Goal: Transaction & Acquisition: Complete application form

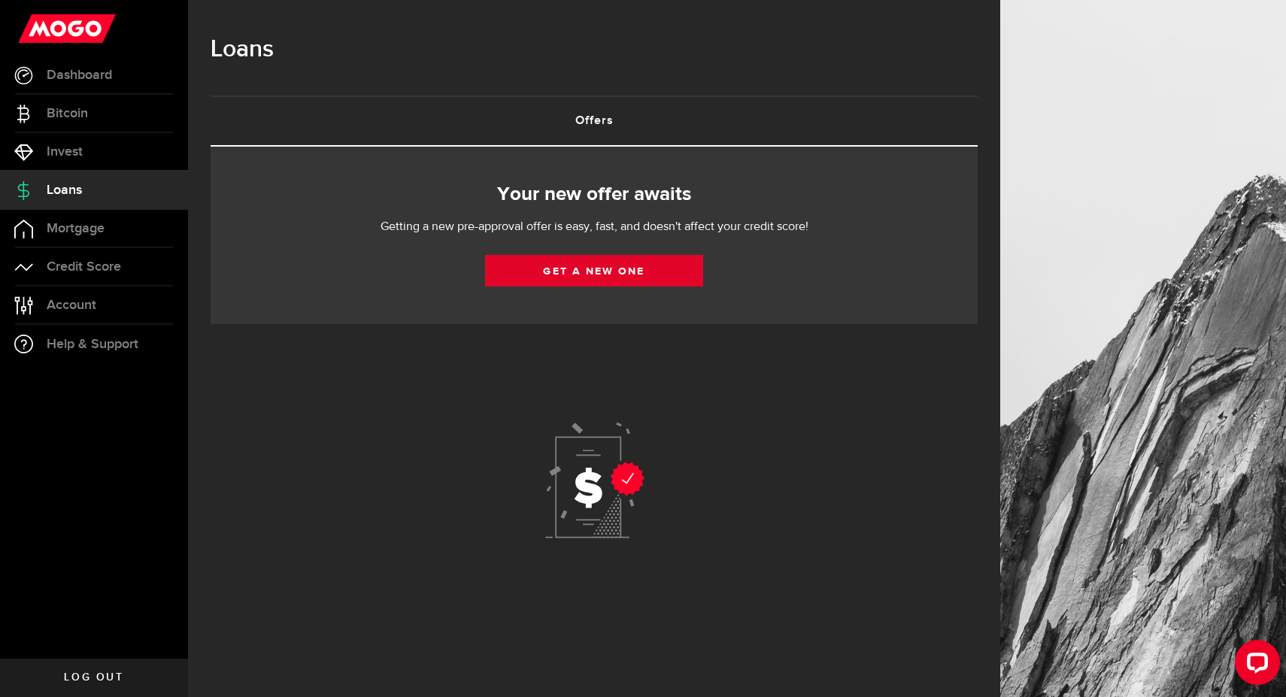
click at [641, 265] on link "Get a new one" at bounding box center [594, 271] width 218 height 32
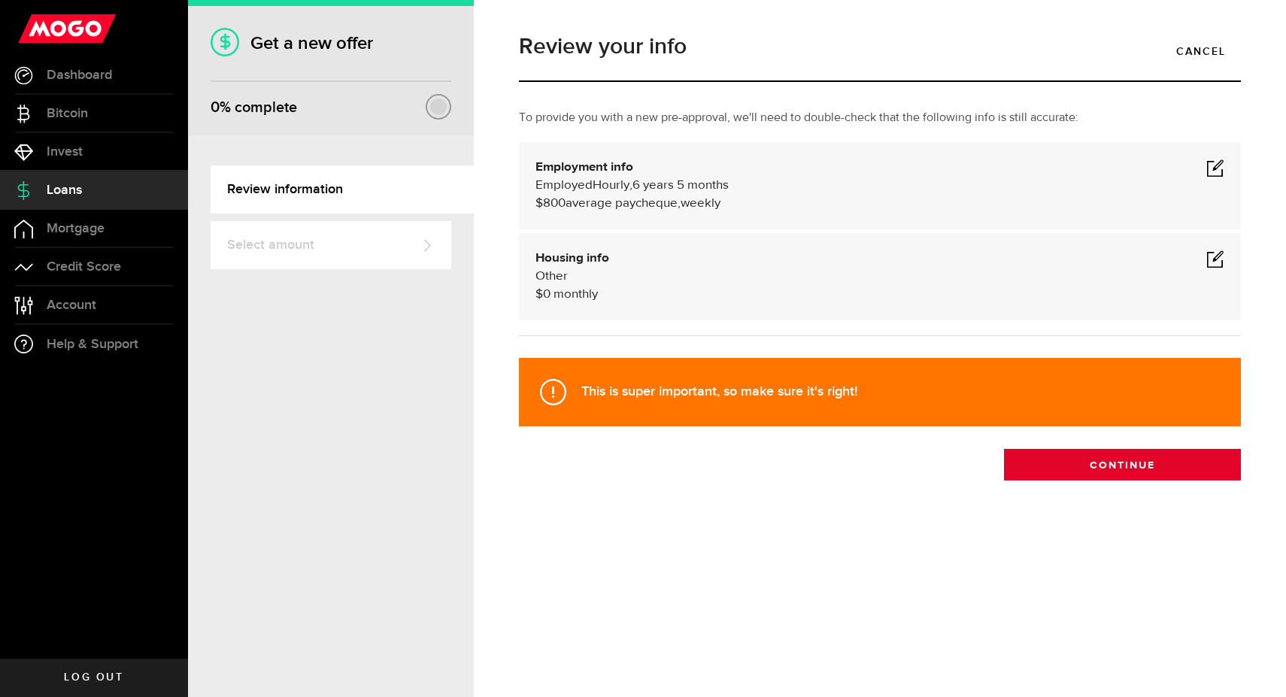
click at [1138, 477] on button "Continue" at bounding box center [1122, 465] width 237 height 32
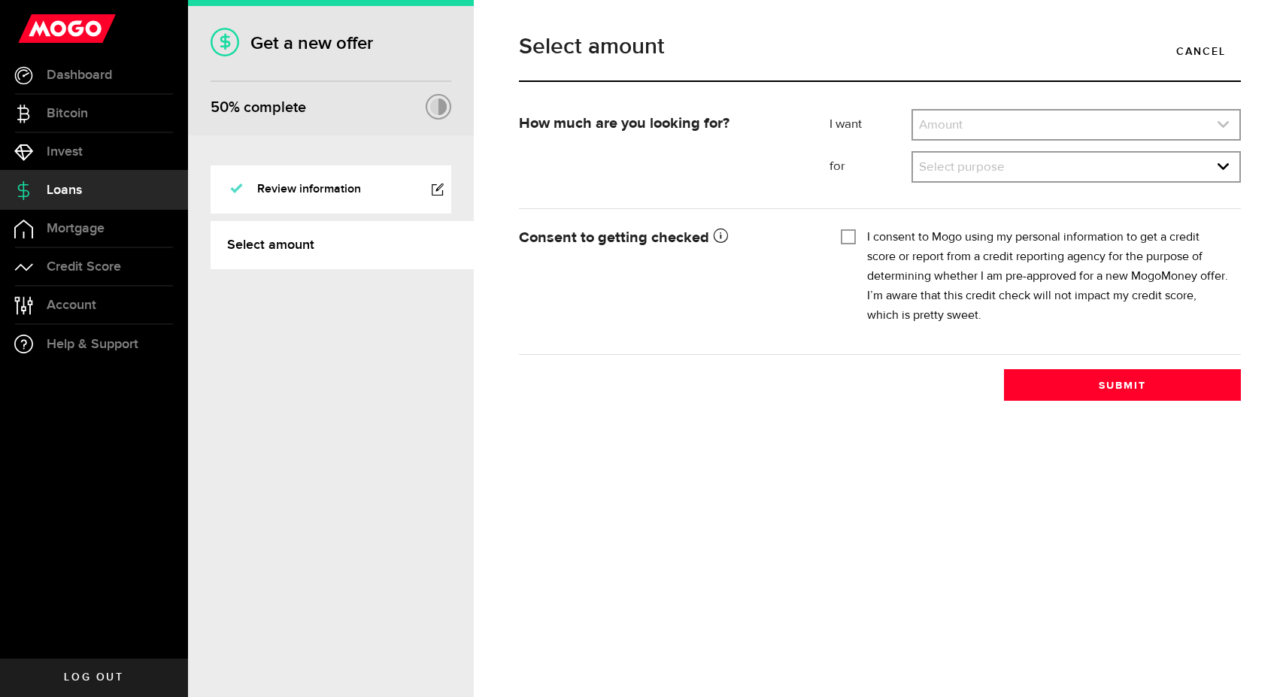
click at [1039, 128] on link "expand select" at bounding box center [1076, 125] width 326 height 29
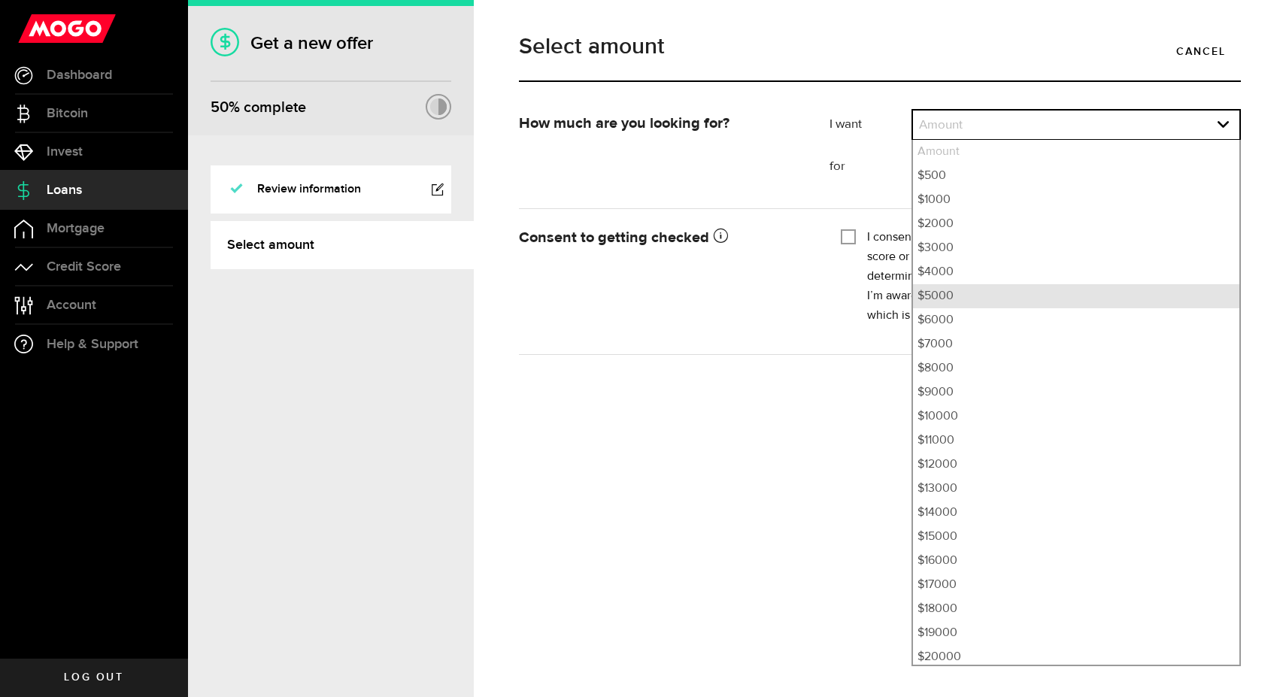
click at [938, 298] on li "$5000" at bounding box center [1076, 296] width 326 height 24
select select "5000"
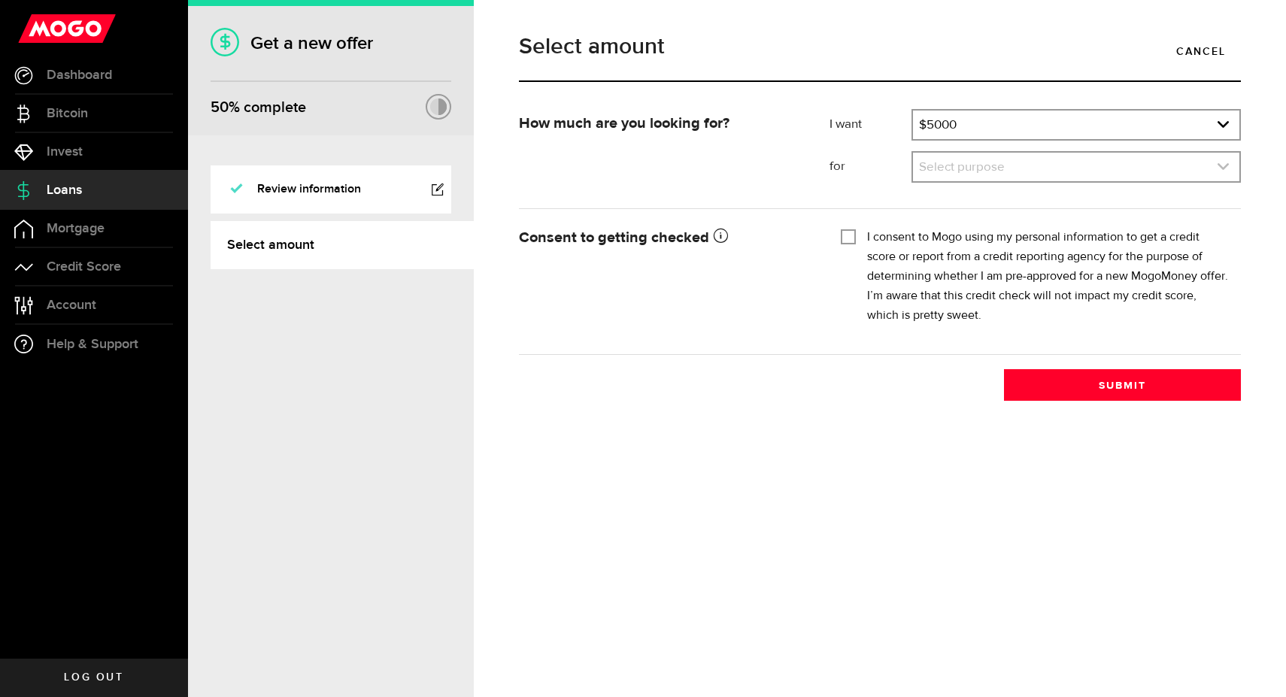
click at [950, 159] on link "expand select" at bounding box center [1076, 167] width 326 height 29
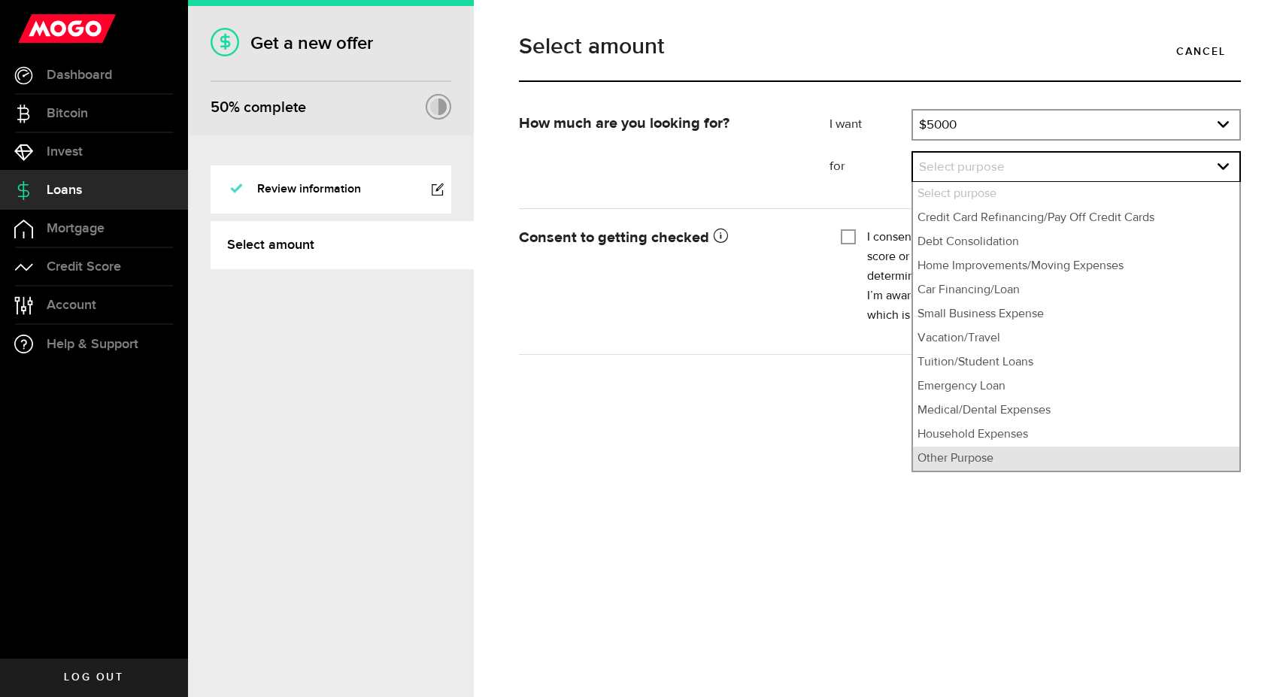
click at [1004, 458] on li "Other Purpose" at bounding box center [1076, 459] width 326 height 24
select select "Other Purpose"
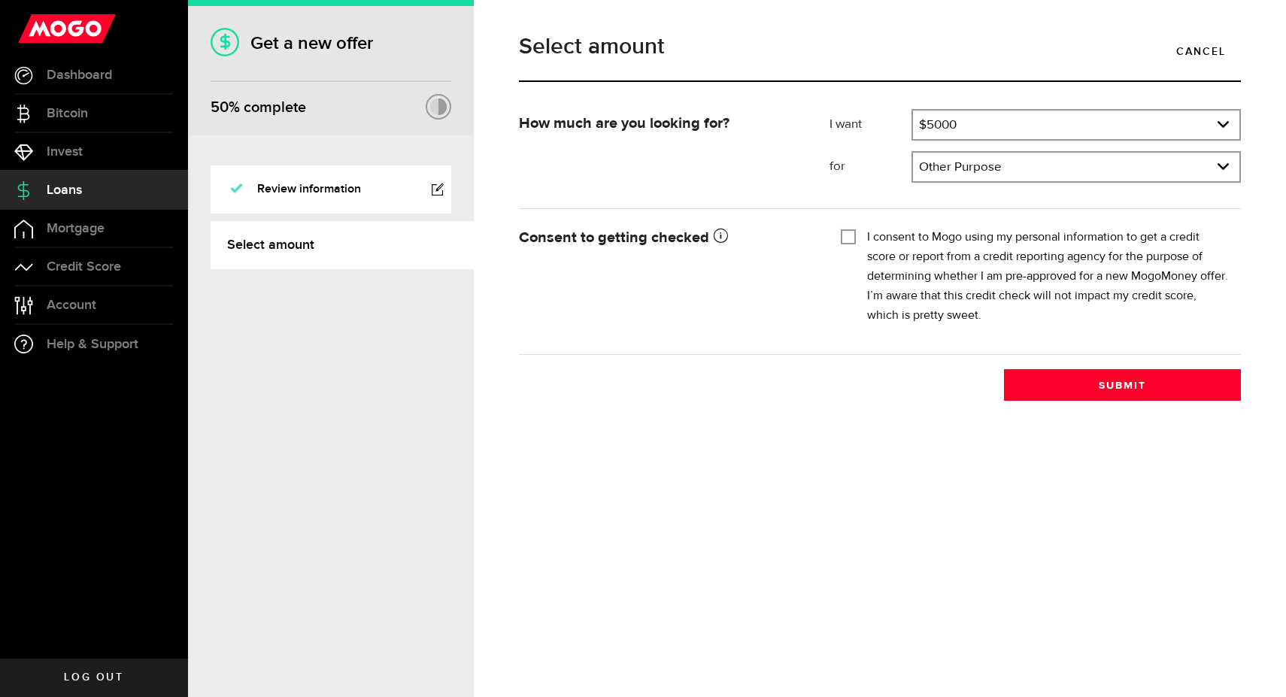
click at [856, 237] on div "I consent to Mogo using my personal information to get a credit score or report…" at bounding box center [1035, 277] width 389 height 98
click at [843, 238] on input "I consent to Mogo using my personal information to get a credit score or report…" at bounding box center [848, 235] width 15 height 15
checkbox input "true"
click at [1151, 380] on button "Submit" at bounding box center [1122, 385] width 237 height 32
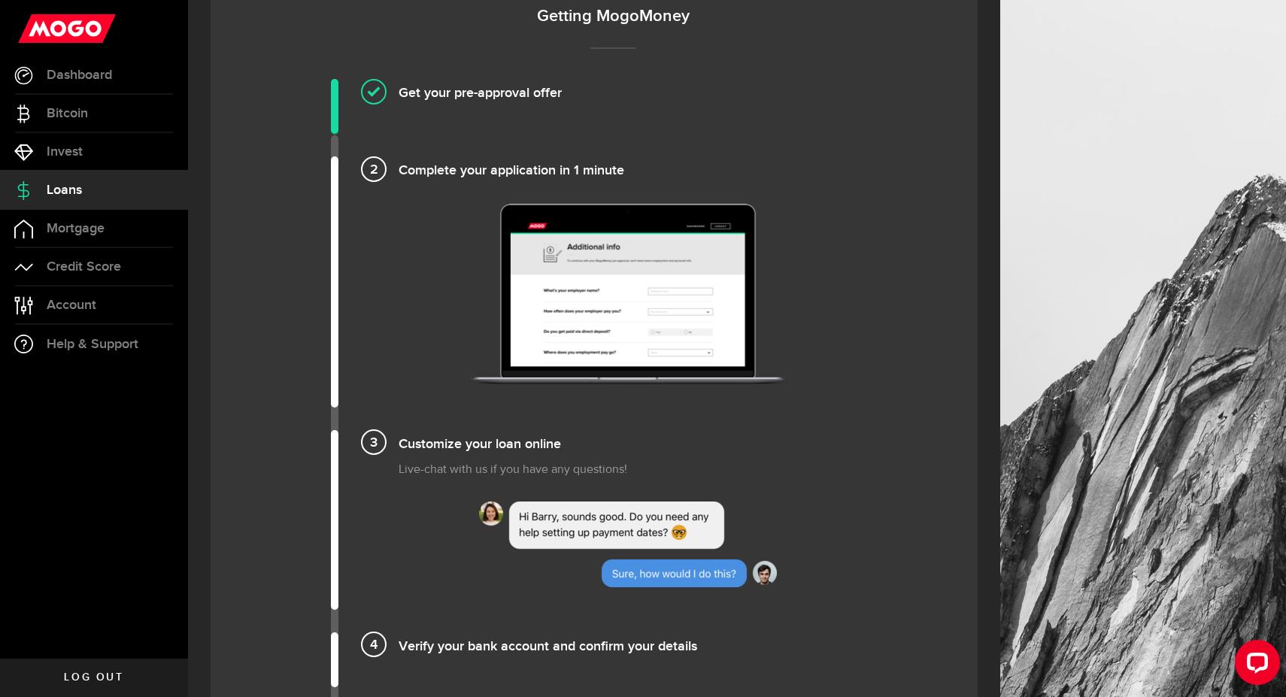
scroll to position [1001, 0]
click at [398, 173] on h4 "Complete your application in 1 minute" at bounding box center [627, 169] width 459 height 25
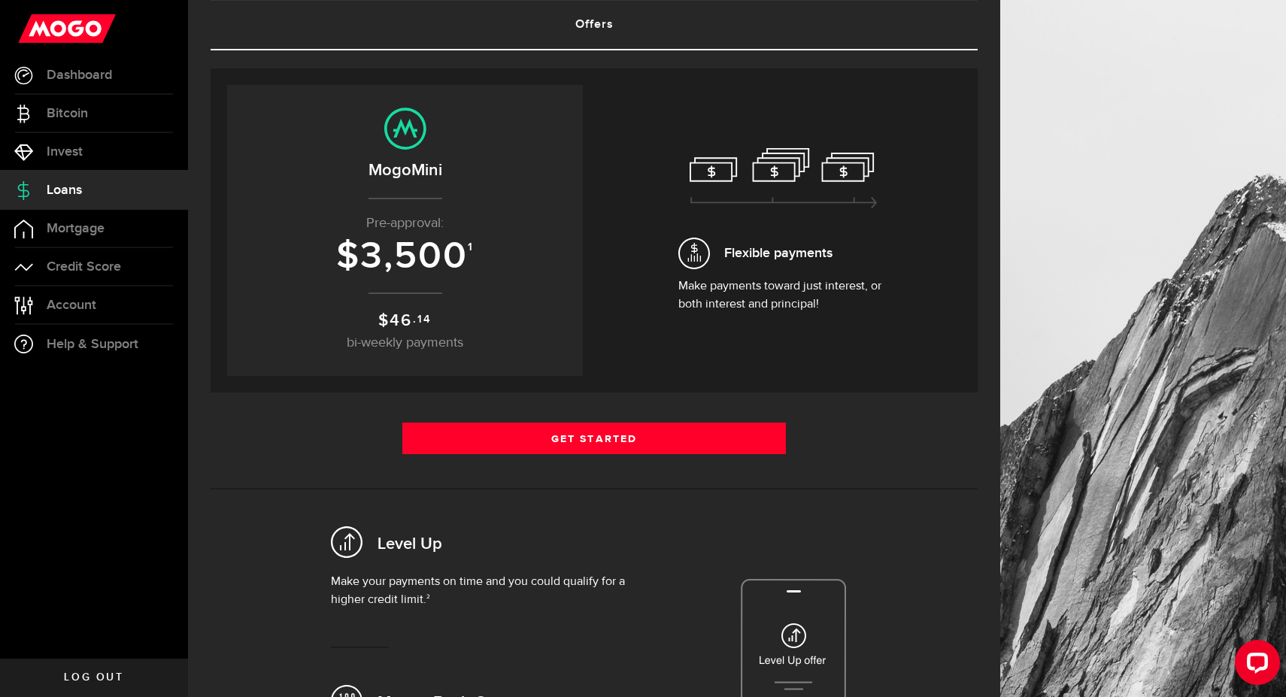
scroll to position [101, 0]
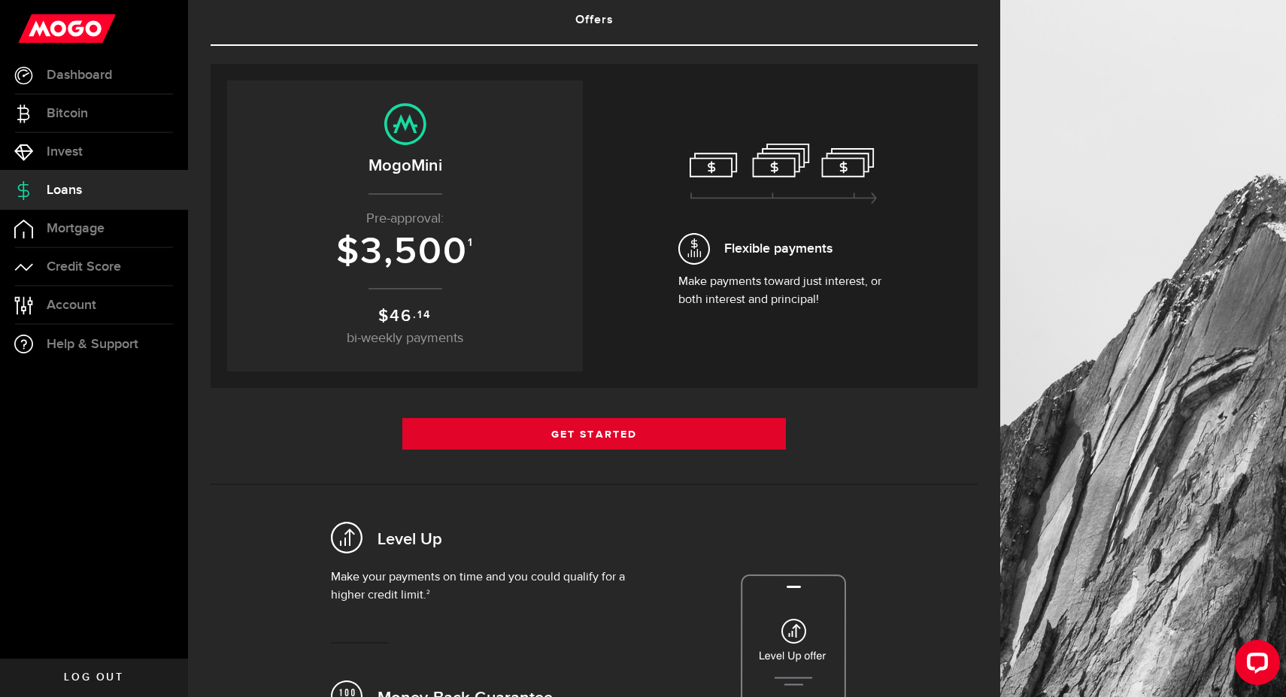
click at [532, 434] on link "Get Started" at bounding box center [593, 434] width 383 height 32
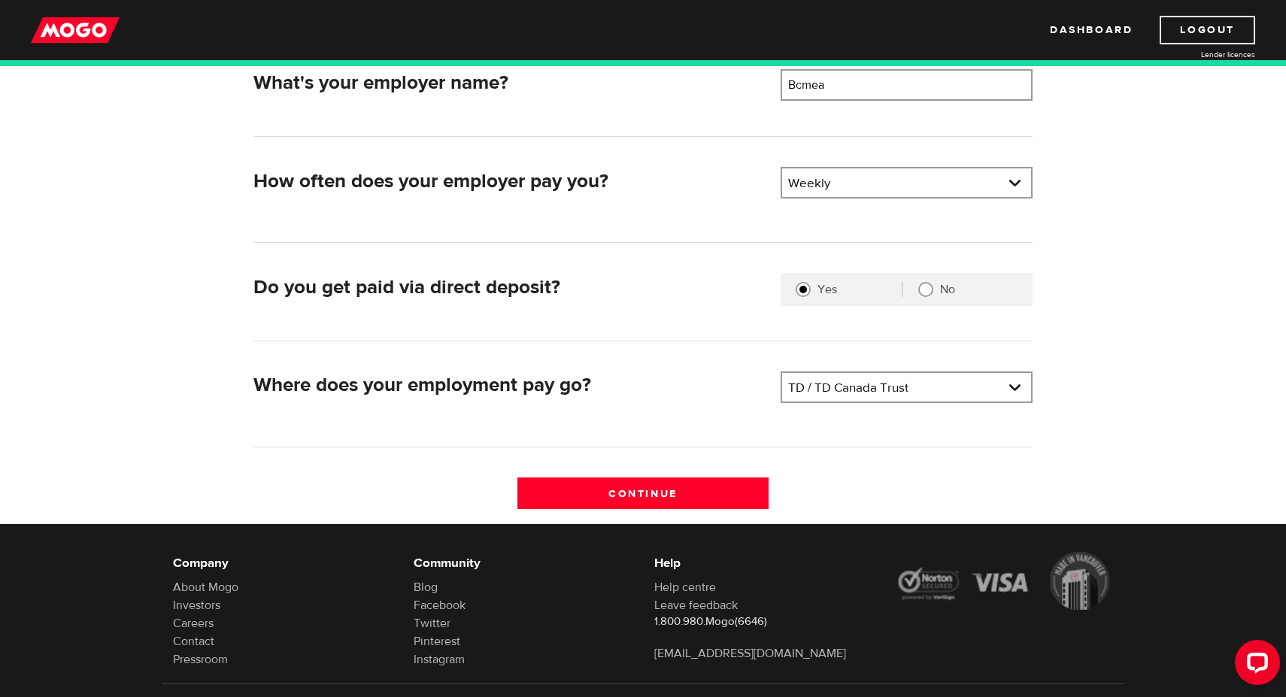
scroll to position [264, 0]
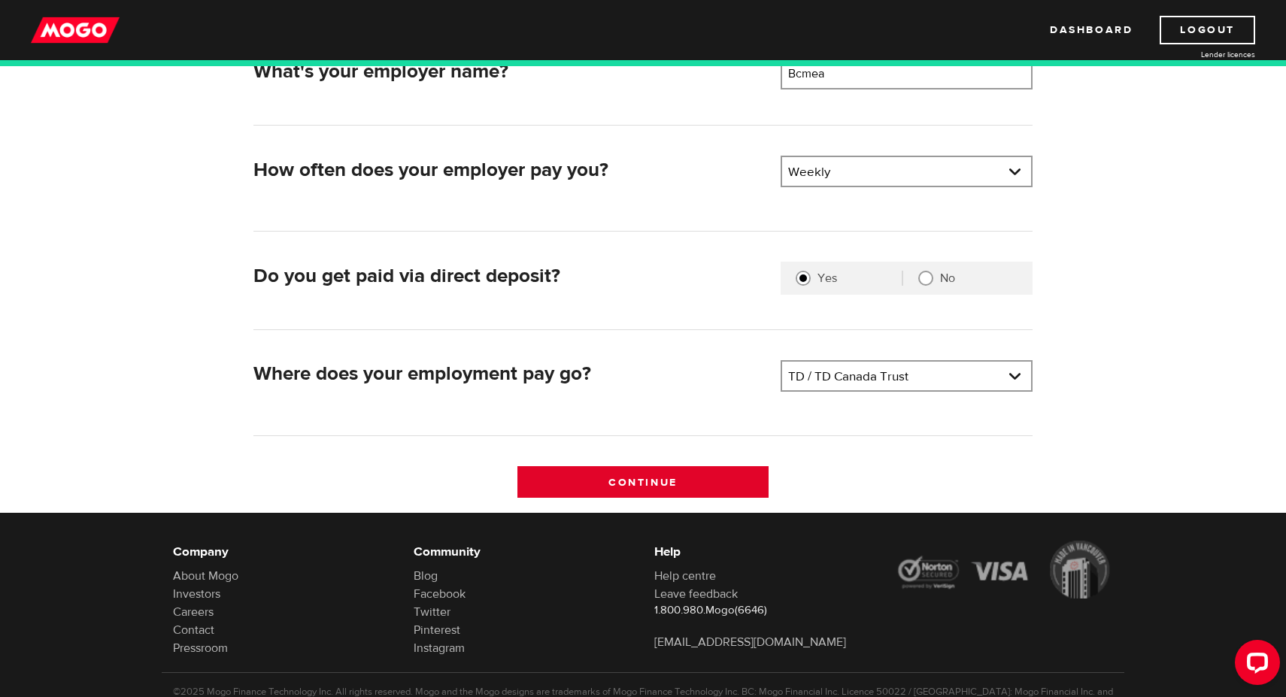
click at [647, 481] on input "Continue" at bounding box center [643, 482] width 252 height 32
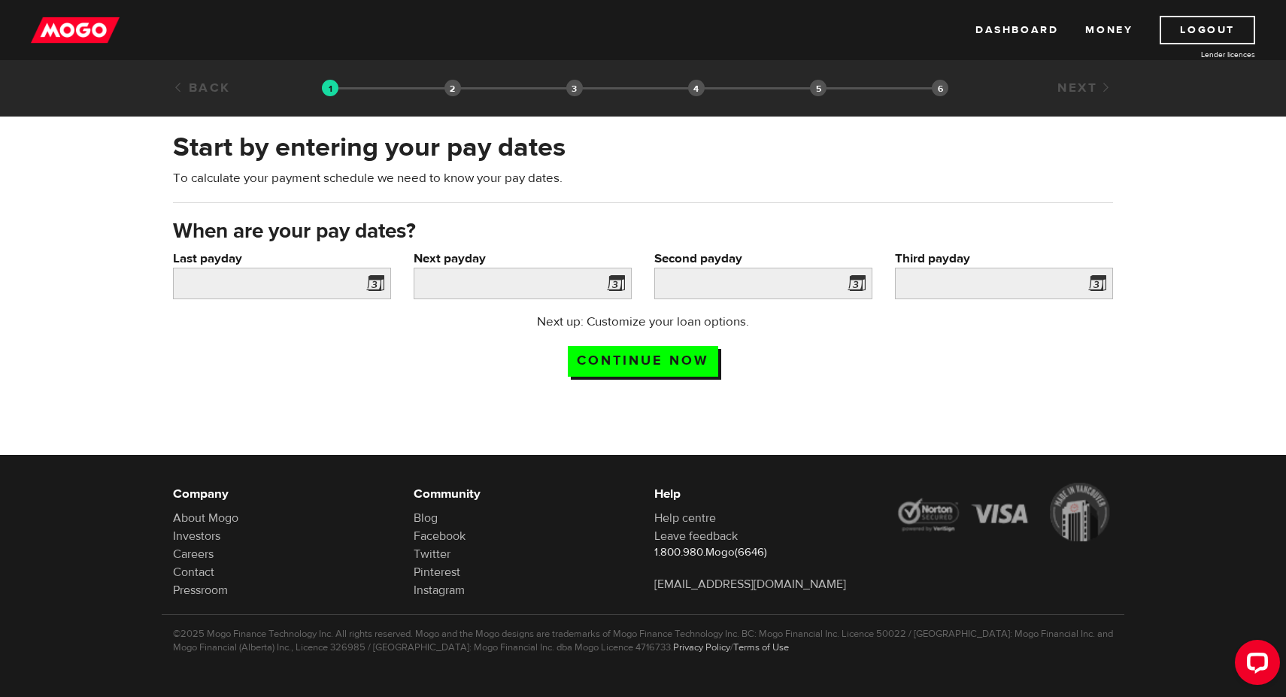
click at [379, 290] on span at bounding box center [372, 286] width 23 height 24
click at [377, 282] on span at bounding box center [372, 286] width 23 height 24
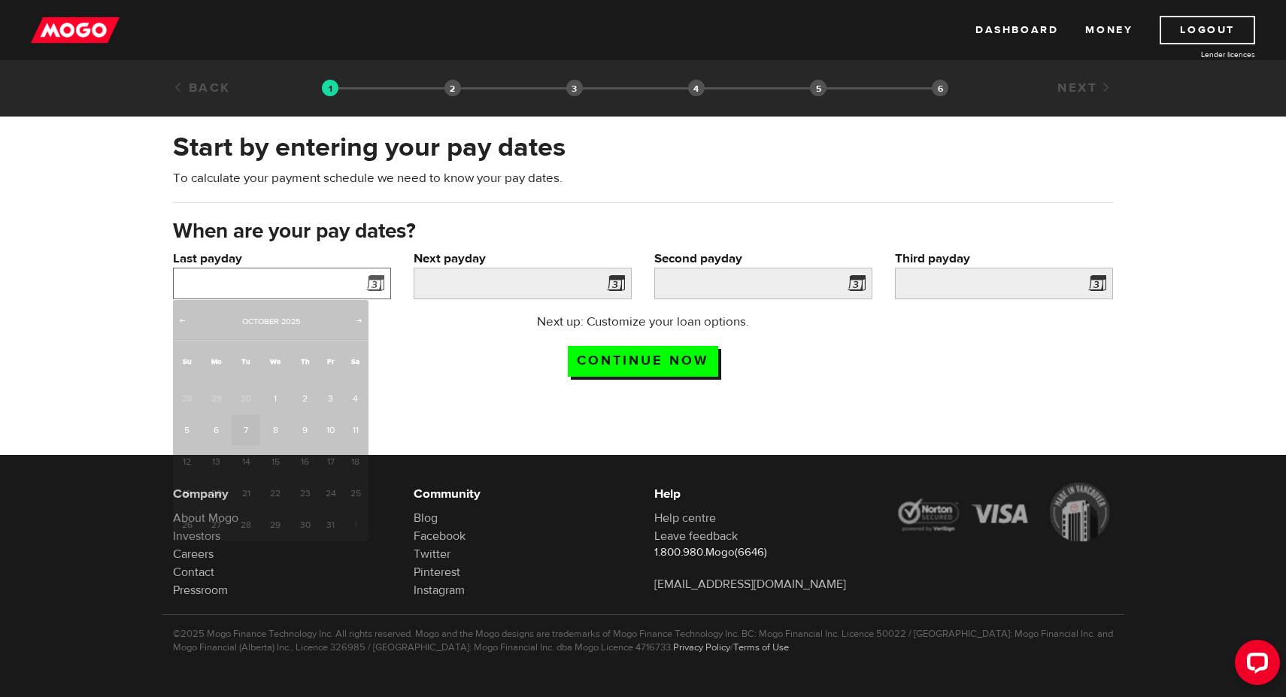
click at [296, 279] on input "Last payday" at bounding box center [282, 284] width 218 height 32
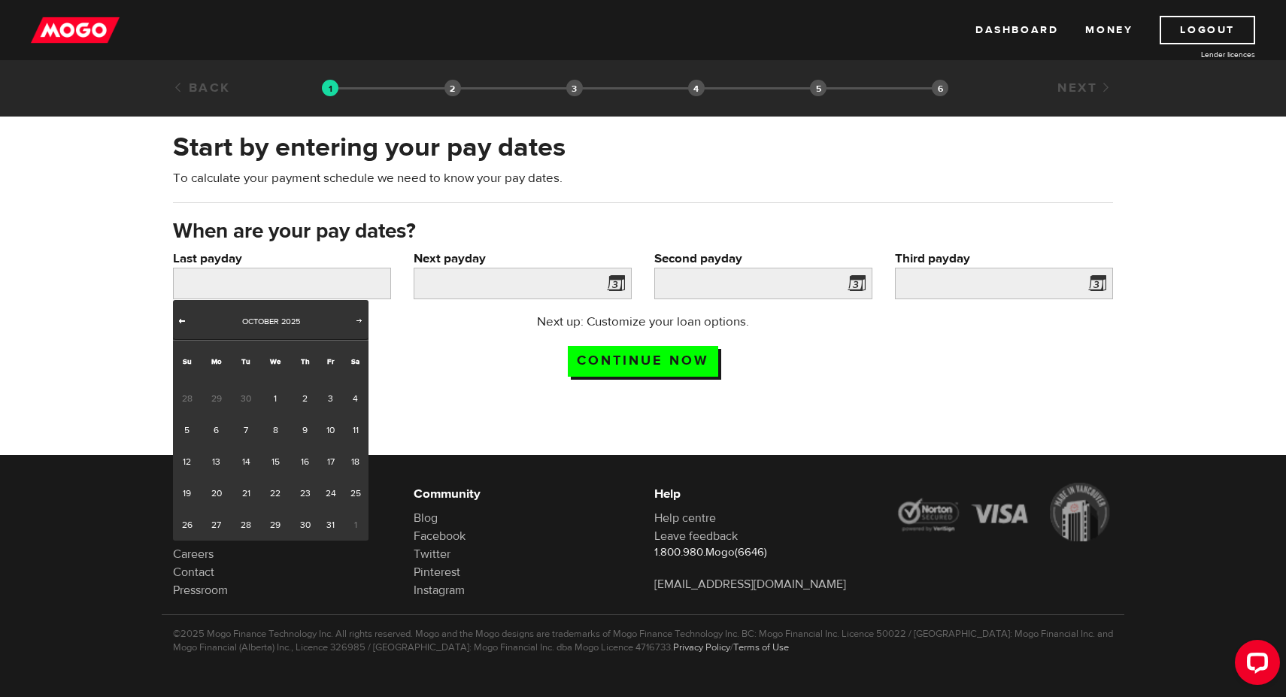
click at [182, 320] on span "Prev" at bounding box center [182, 320] width 12 height 12
click at [304, 495] on link "25" at bounding box center [305, 493] width 28 height 32
type input "2025/09/25"
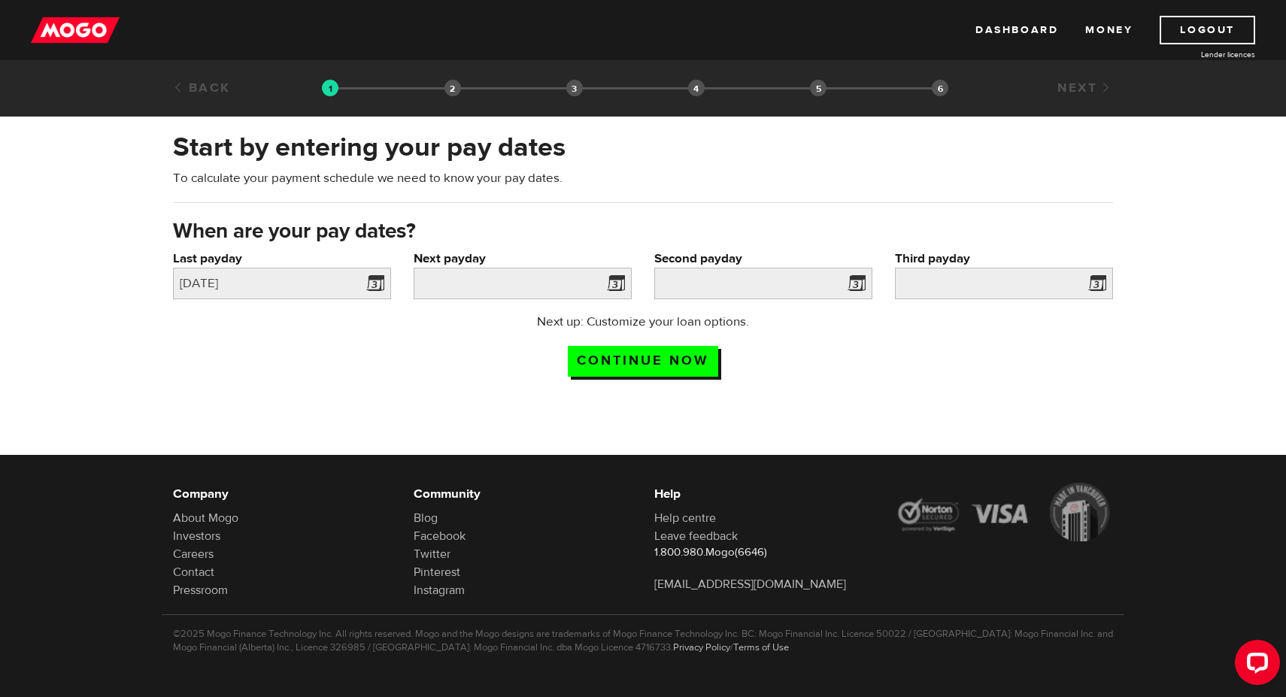
click at [618, 285] on span at bounding box center [612, 286] width 23 height 24
click at [532, 278] on input "Next payday" at bounding box center [523, 284] width 218 height 32
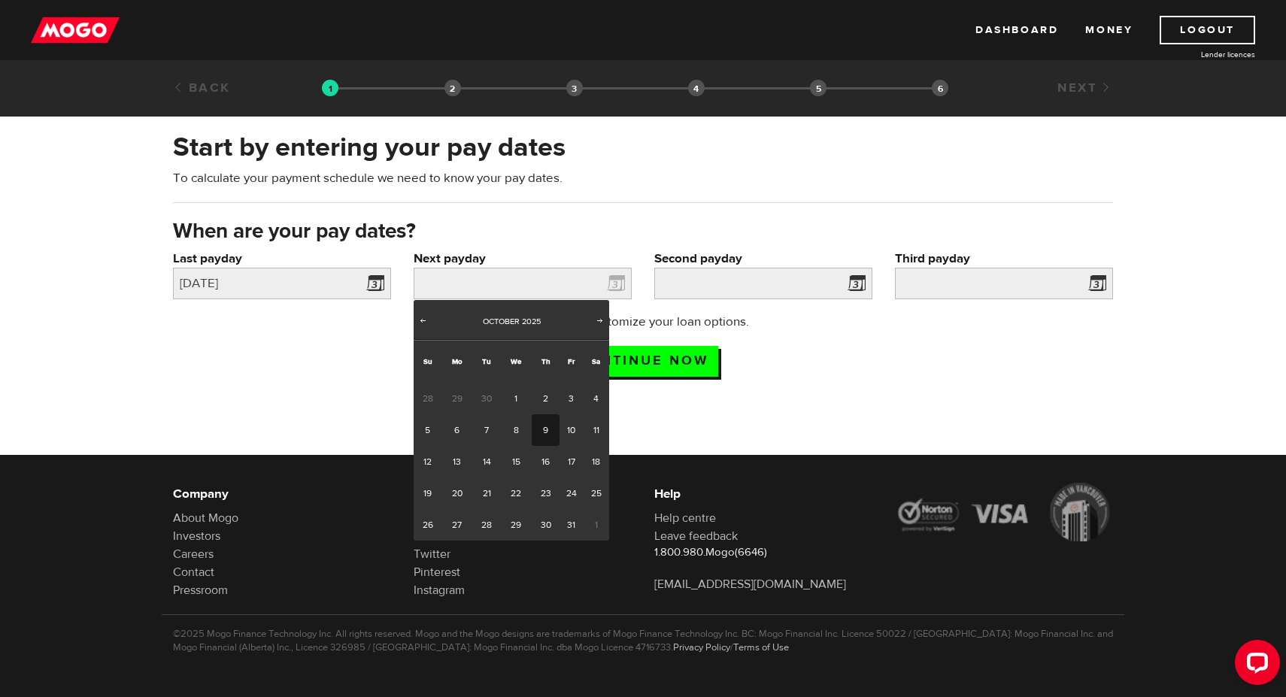
click at [546, 426] on link "9" at bounding box center [546, 430] width 28 height 32
type input "2025/10/09"
type input "2025/10/16"
type input "2025/10/23"
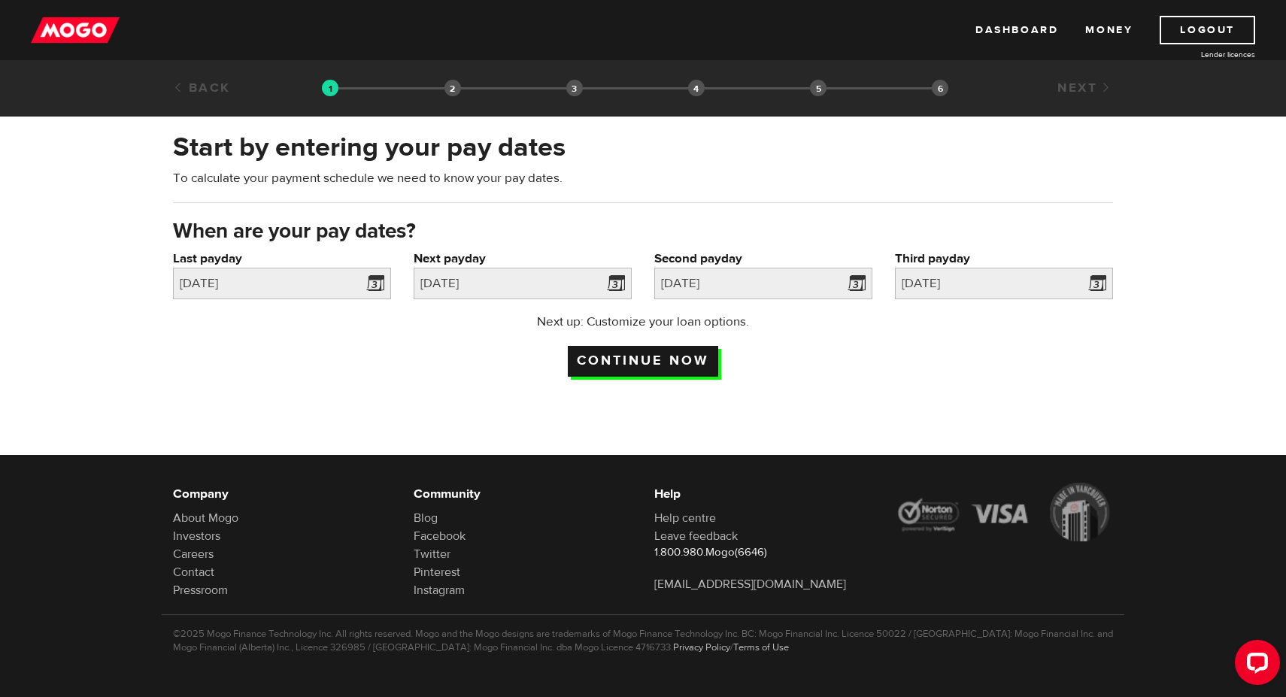
click at [611, 350] on input "Continue now" at bounding box center [643, 361] width 150 height 31
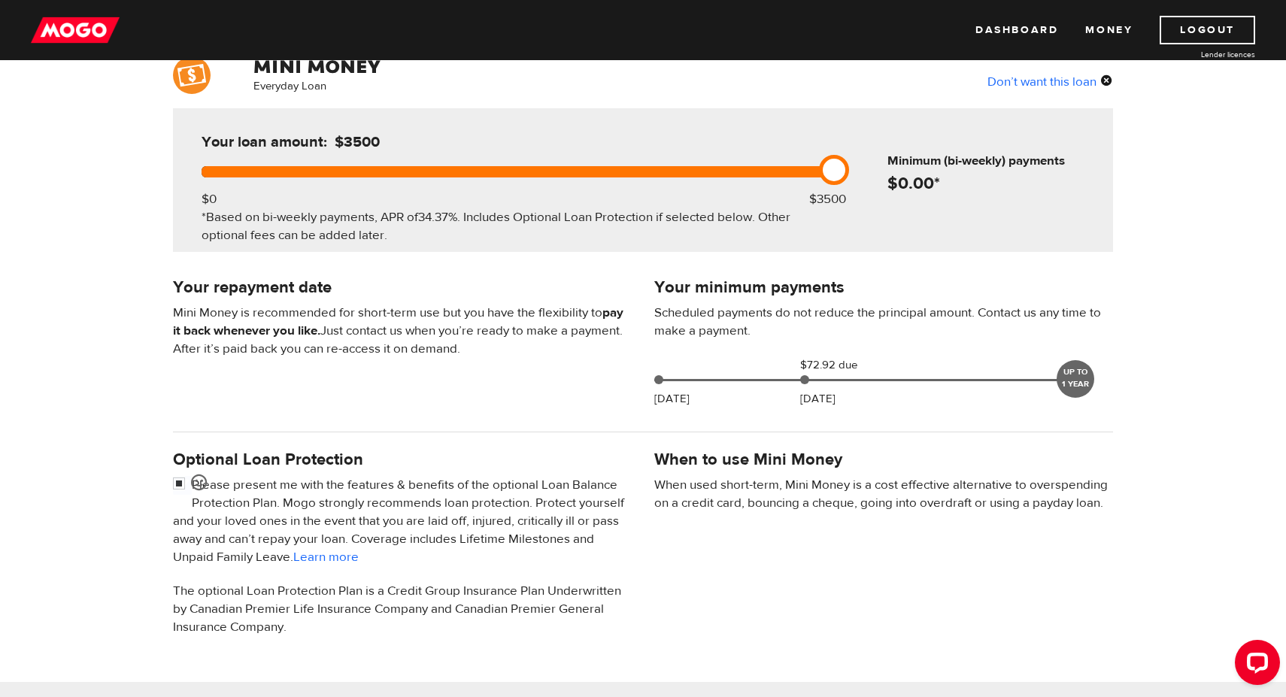
scroll to position [128, 0]
drag, startPoint x: 800, startPoint y: 383, endPoint x: 880, endPoint y: 382, distance: 79.7
click at [880, 382] on div "[DATE] $72.92 due [DATE] UP TO 1 YEAR" at bounding box center [867, 378] width 426 height 45
click at [806, 384] on div at bounding box center [804, 379] width 9 height 9
drag, startPoint x: 806, startPoint y: 384, endPoint x: 747, endPoint y: 410, distance: 65.0
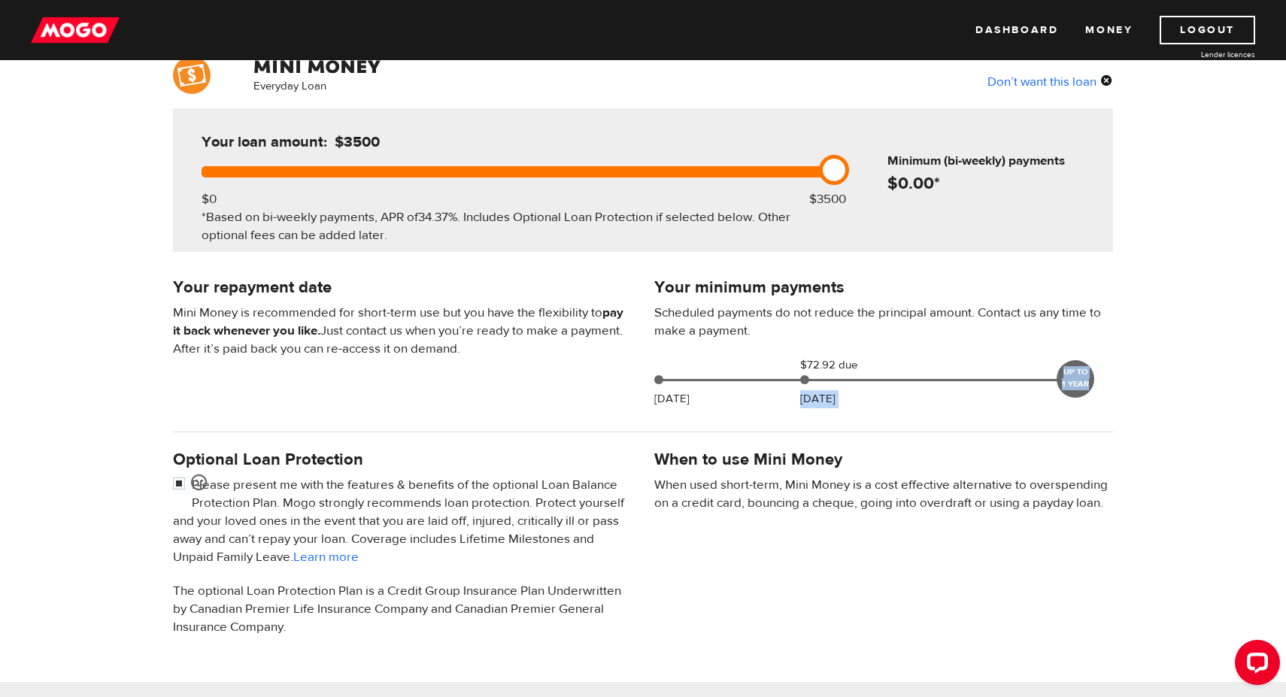
click at [762, 413] on div "Your minimum payments Scheduled payments do not reduce the principal amount. Co…" at bounding box center [883, 344] width 481 height 141
click at [433, 386] on div "Your minimum payments Scheduled payments do not reduce the principal amount. Co…" at bounding box center [643, 344] width 962 height 141
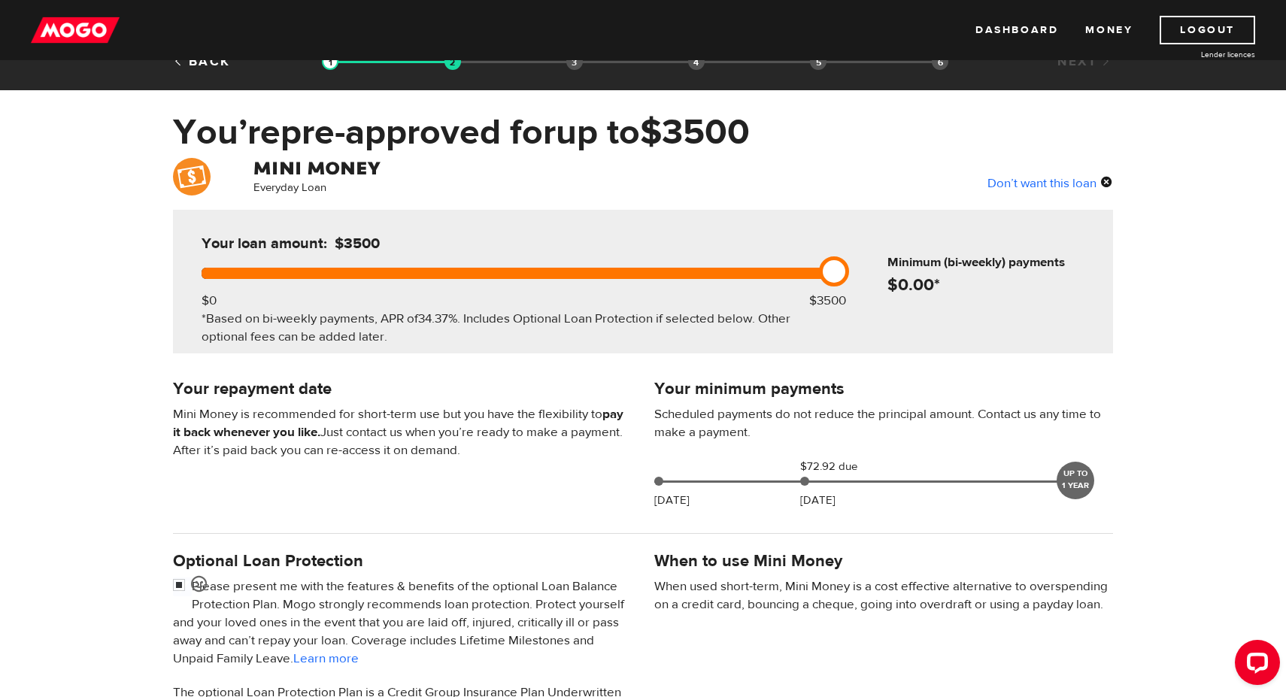
scroll to position [23, 0]
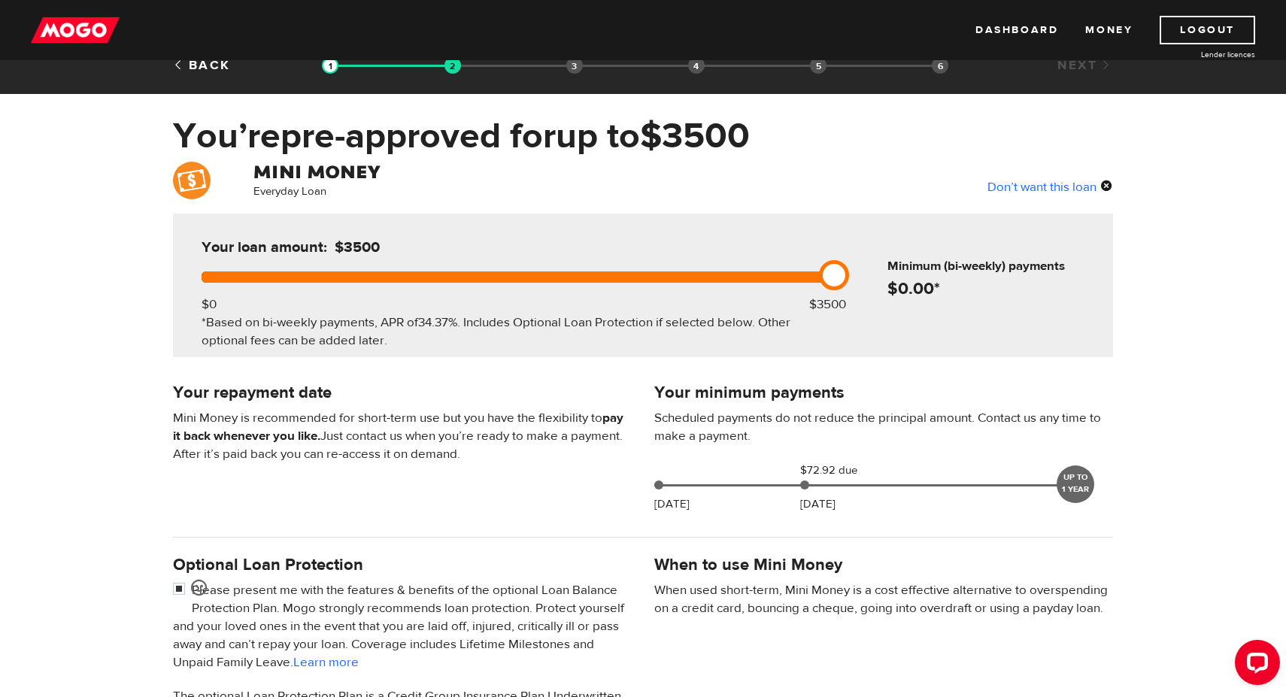
drag, startPoint x: 835, startPoint y: 272, endPoint x: 933, endPoint y: 324, distance: 110.7
click at [933, 324] on div "Your loan amount: $3500 $0 $3500 *Based on bi-weekly payments, APR of 34.37% . …" at bounding box center [643, 286] width 940 height 144
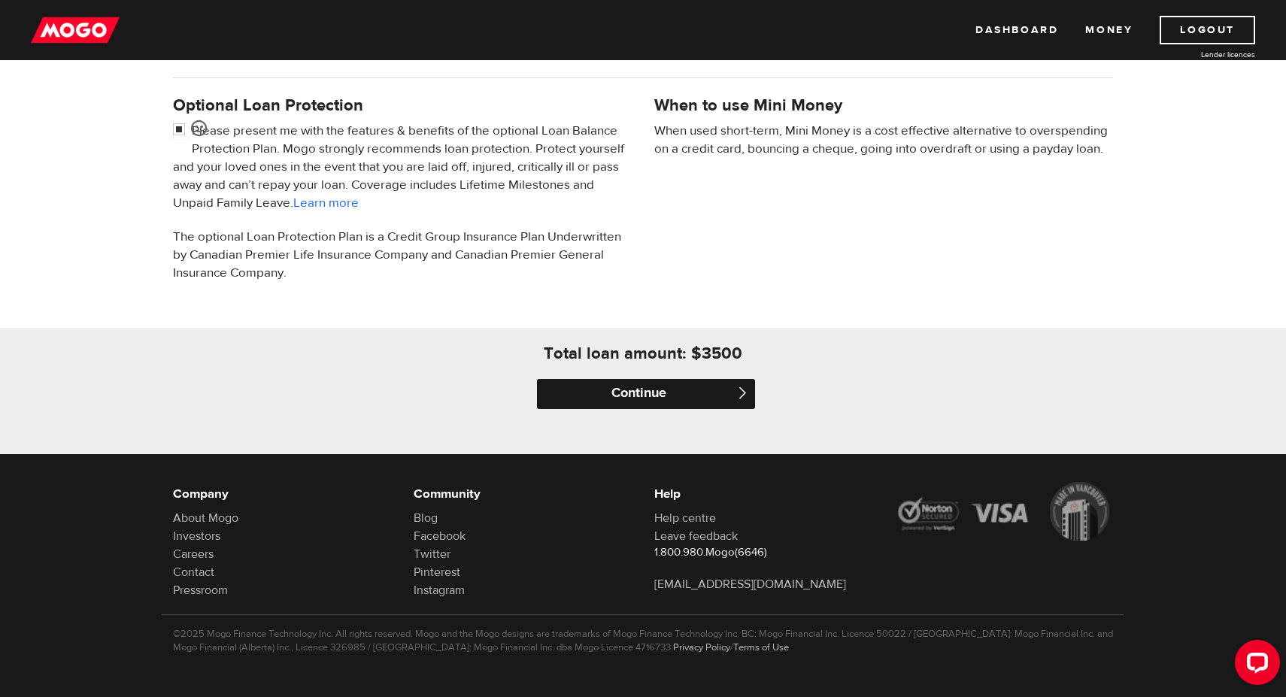
scroll to position [483, 0]
click at [653, 407] on input "Continue" at bounding box center [646, 394] width 218 height 30
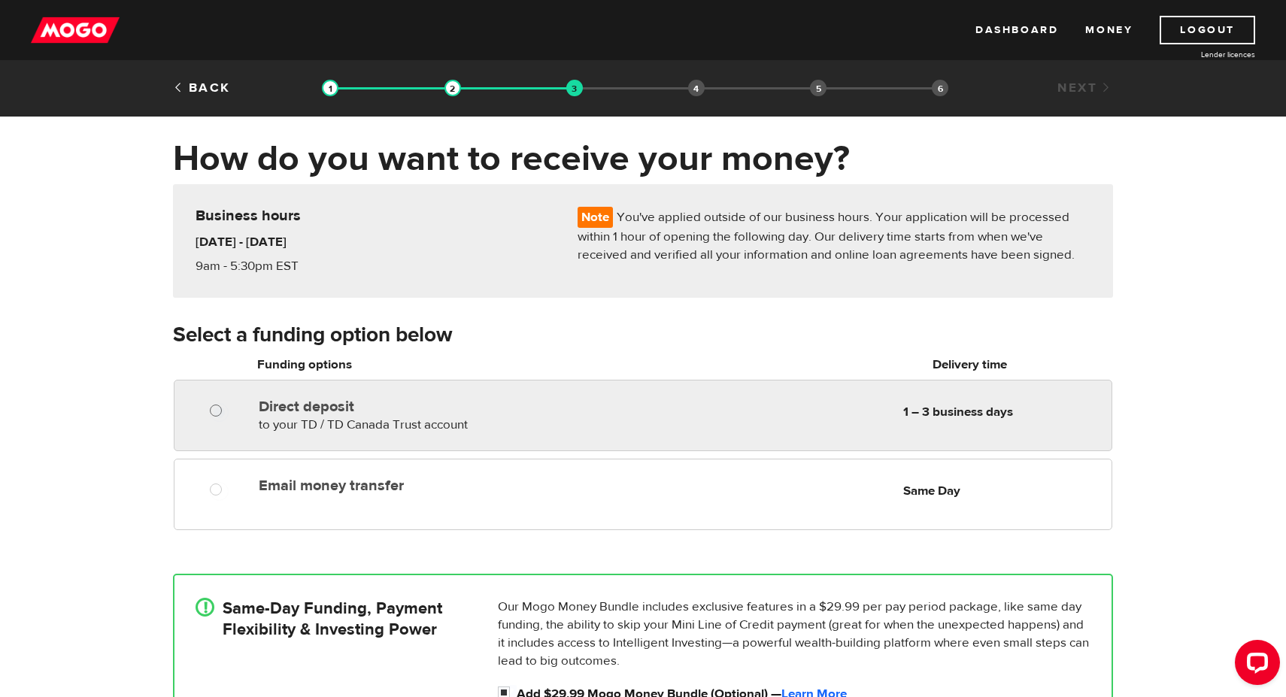
radio input "true"
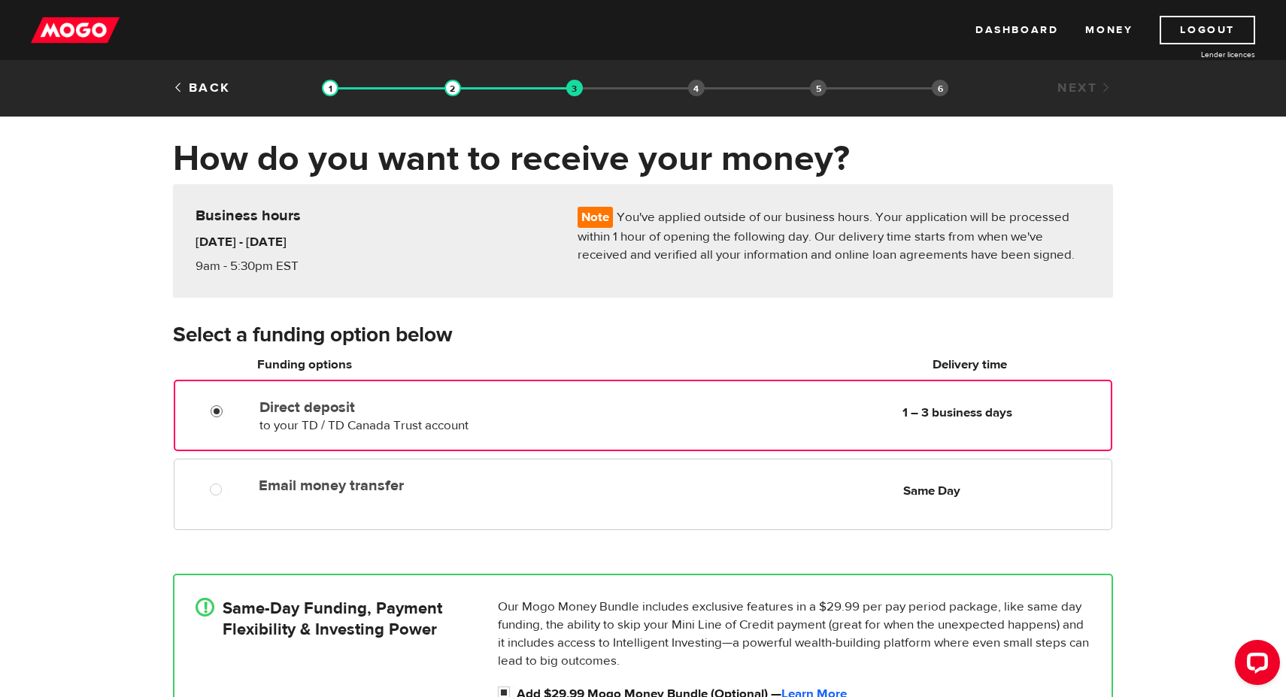
click at [214, 420] on input "Direct deposit" at bounding box center [220, 413] width 19 height 19
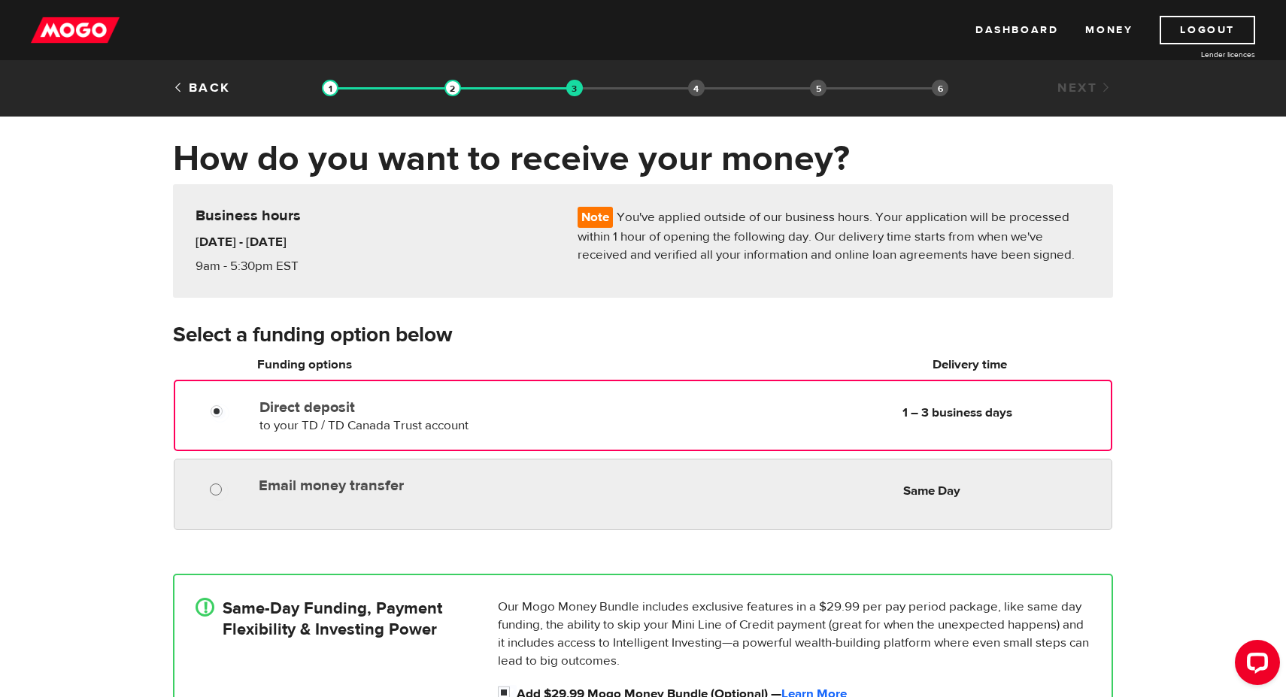
radio input "true"
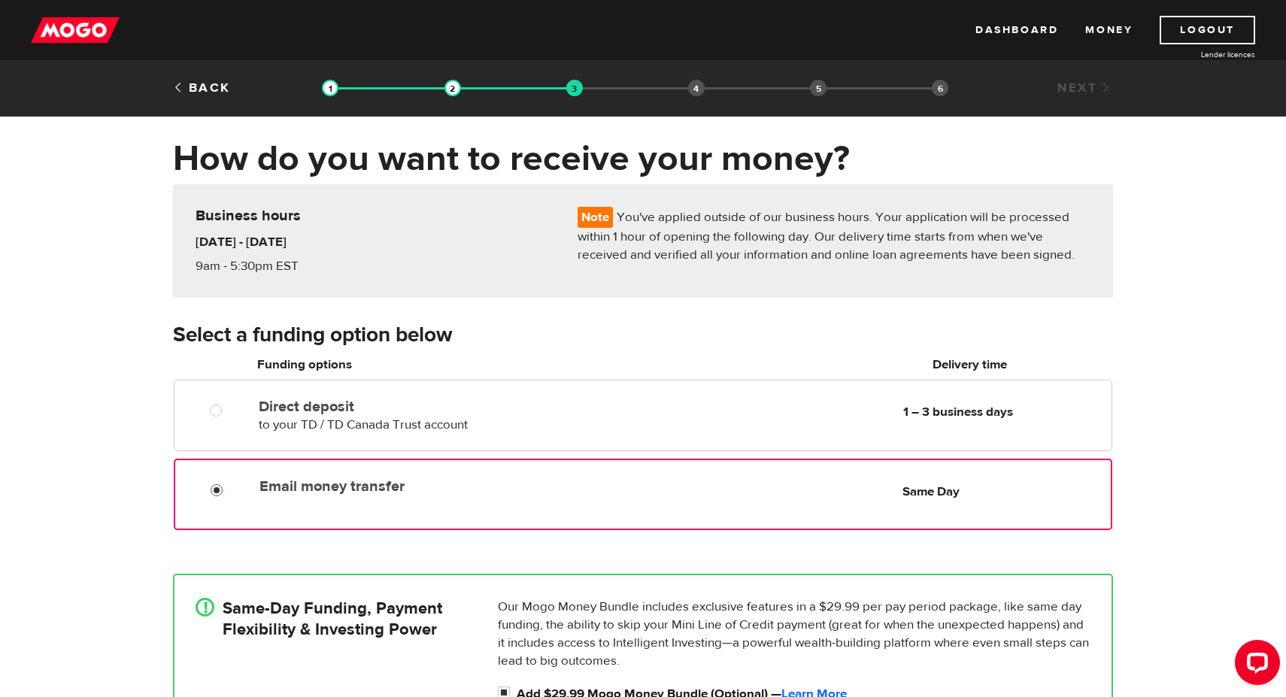
click at [211, 492] on input "Email money transfer" at bounding box center [220, 492] width 19 height 19
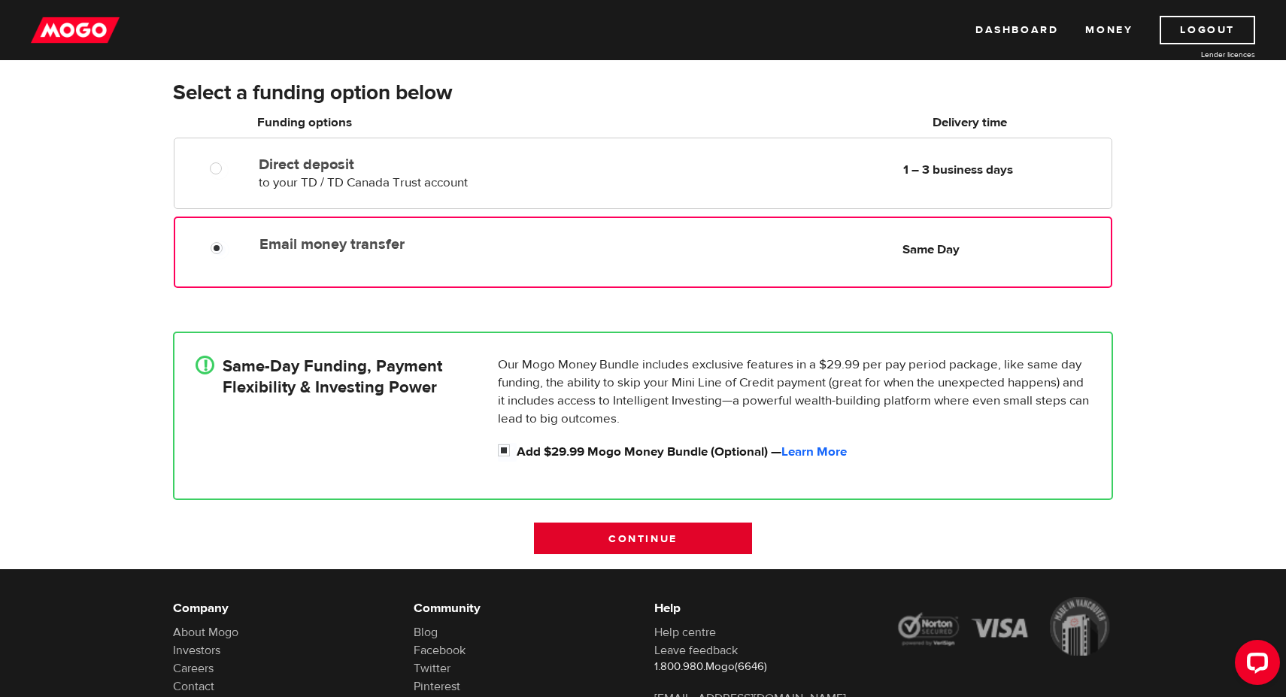
scroll to position [243, 0]
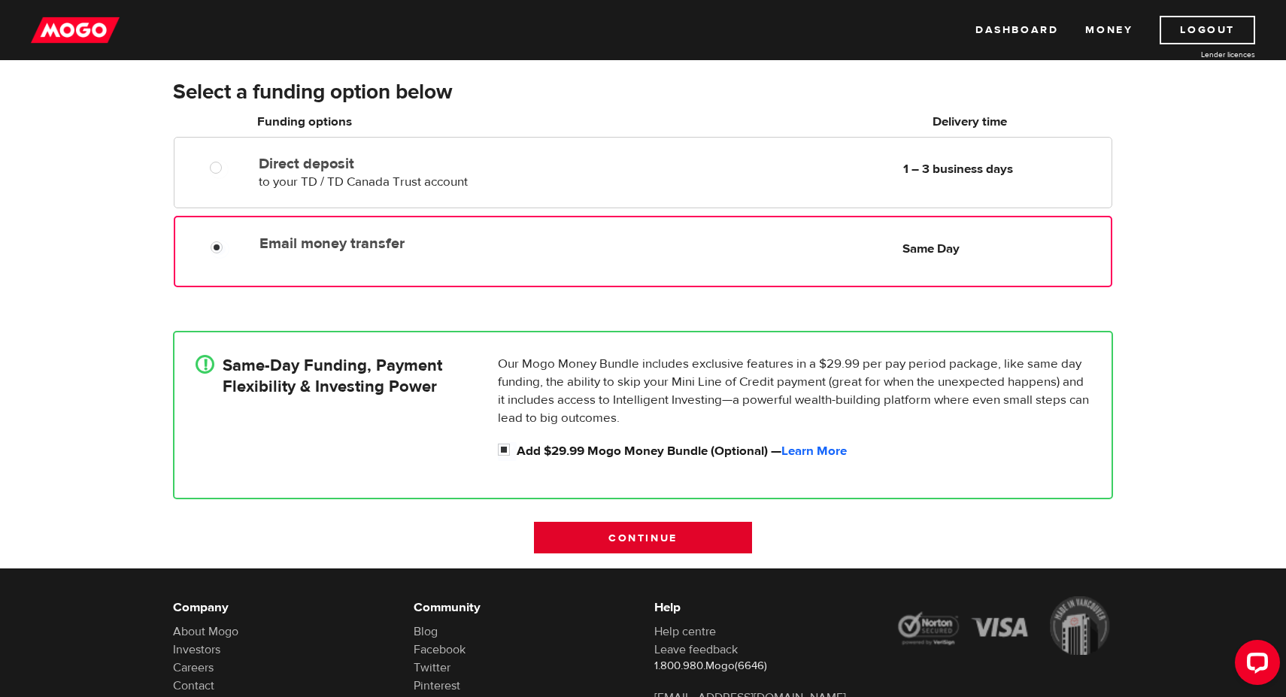
click at [644, 541] on input "Continue" at bounding box center [643, 538] width 218 height 32
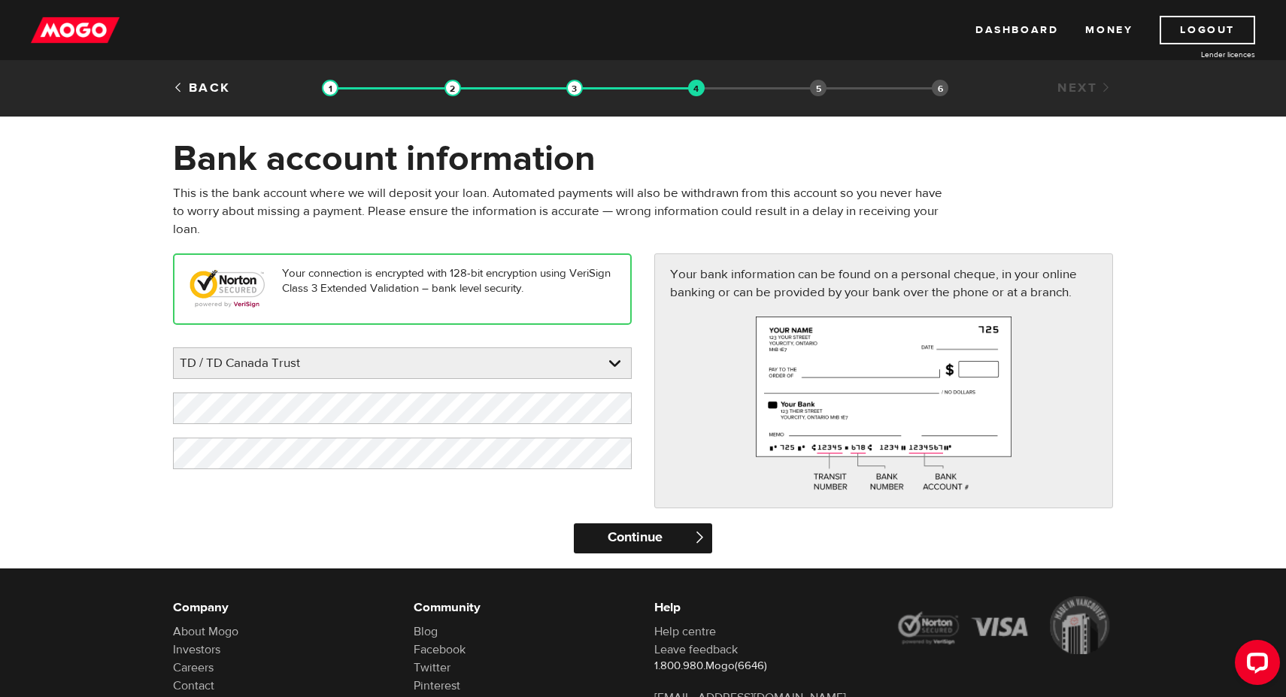
click at [636, 540] on input "Continue" at bounding box center [643, 538] width 138 height 30
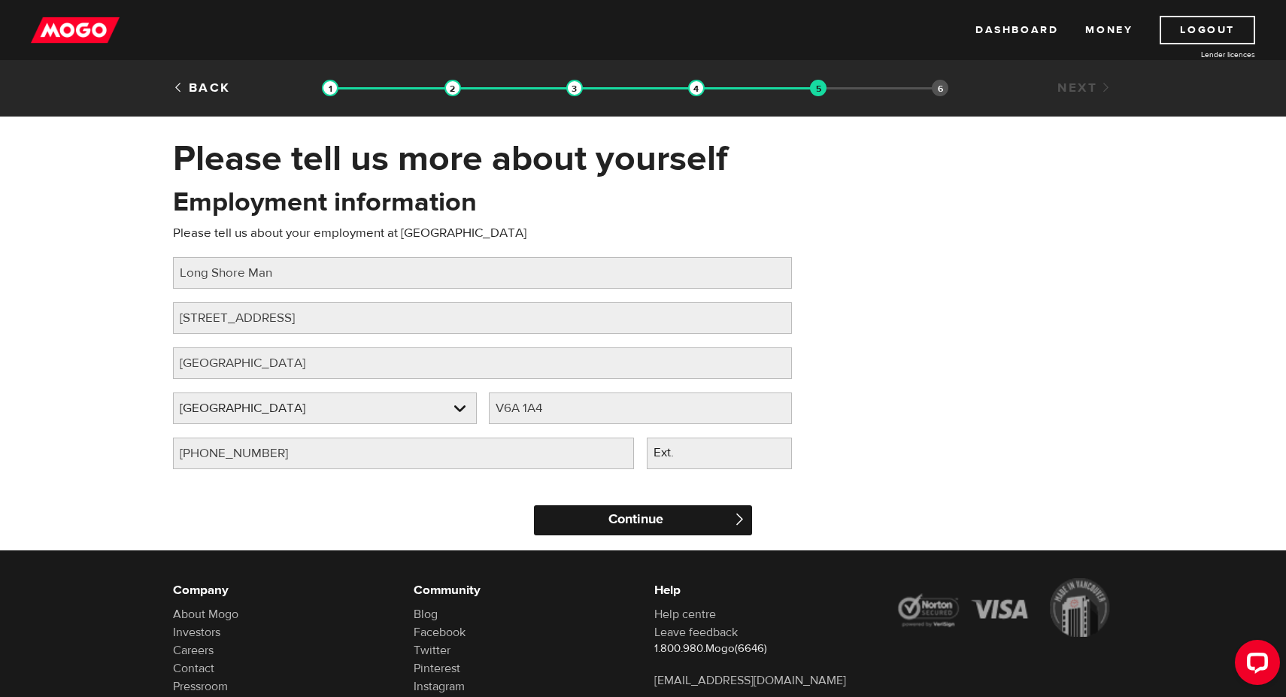
click at [677, 532] on input "Continue" at bounding box center [643, 520] width 218 height 30
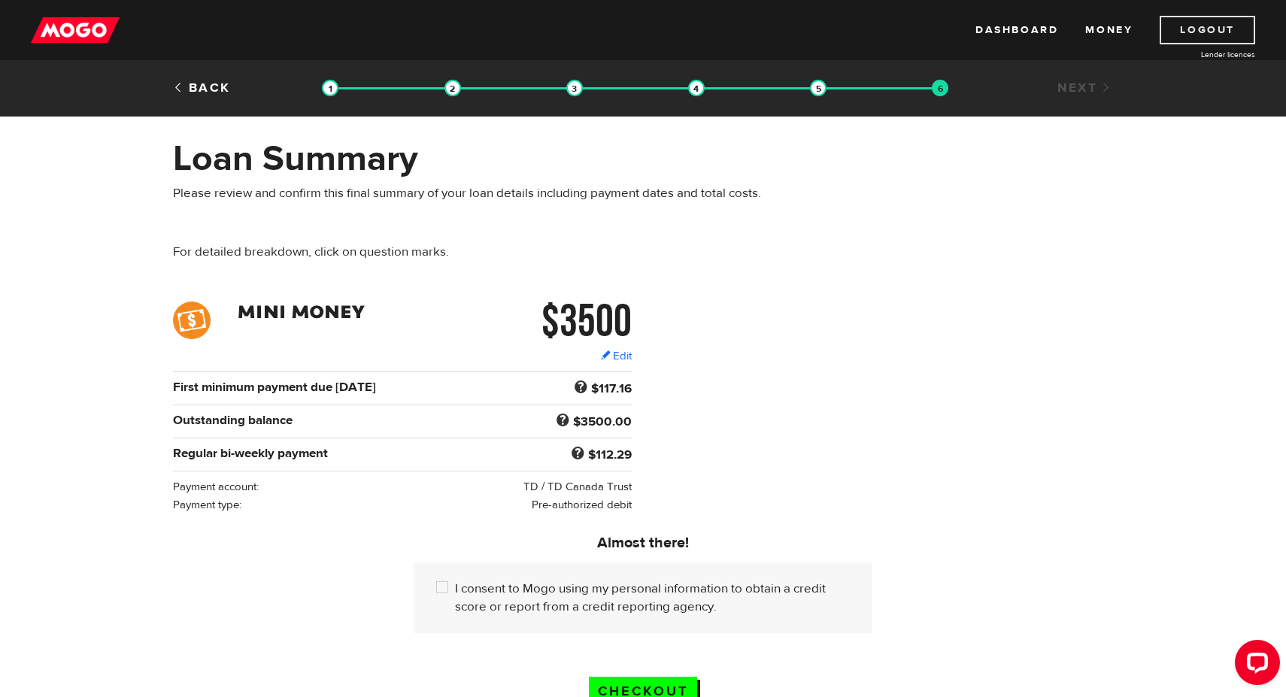
click at [1222, 27] on link "Logout" at bounding box center [1206, 30] width 95 height 29
